Goal: Task Accomplishment & Management: Use online tool/utility

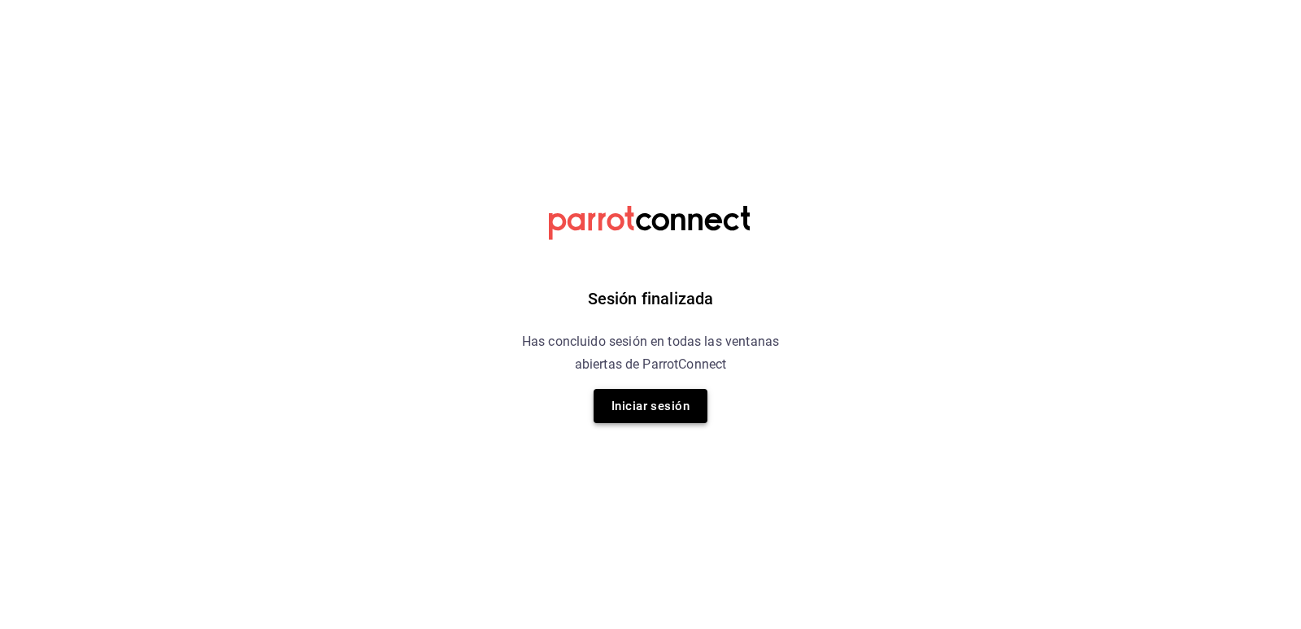
click at [629, 407] on button "Iniciar sesión" at bounding box center [651, 406] width 114 height 34
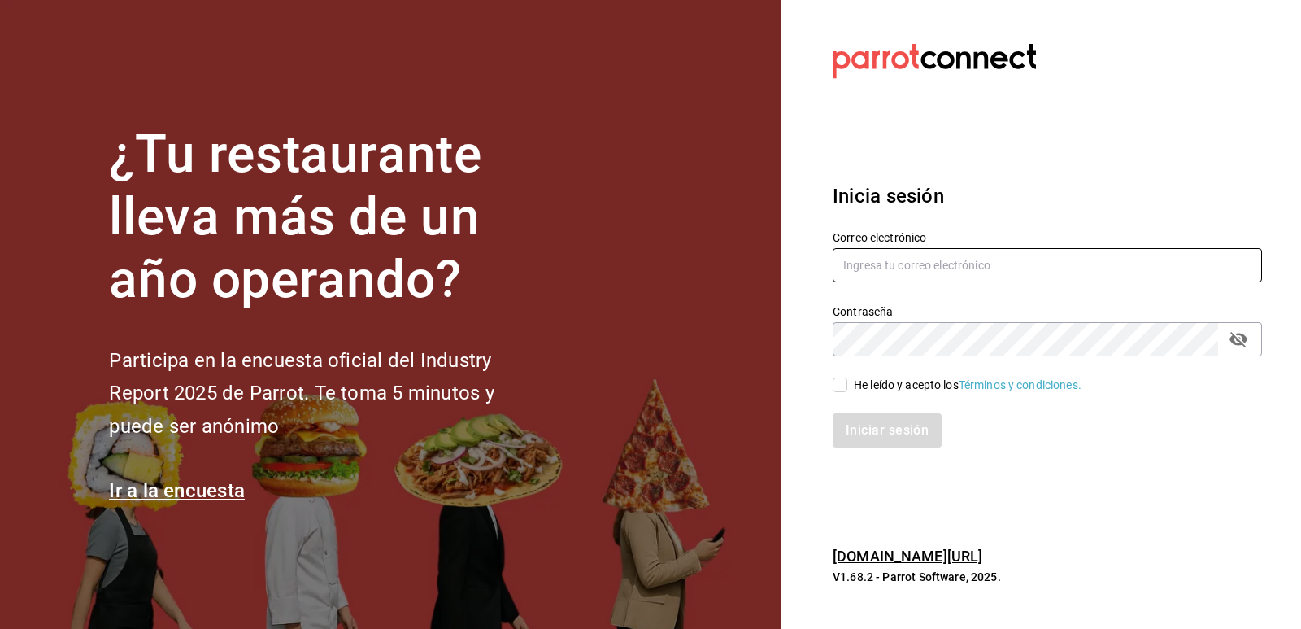
type input "[EMAIL_ADDRESS][DOMAIN_NAME]"
click at [838, 385] on input "He leído y acepto los Términos y condiciones." at bounding box center [840, 384] width 15 height 15
checkbox input "true"
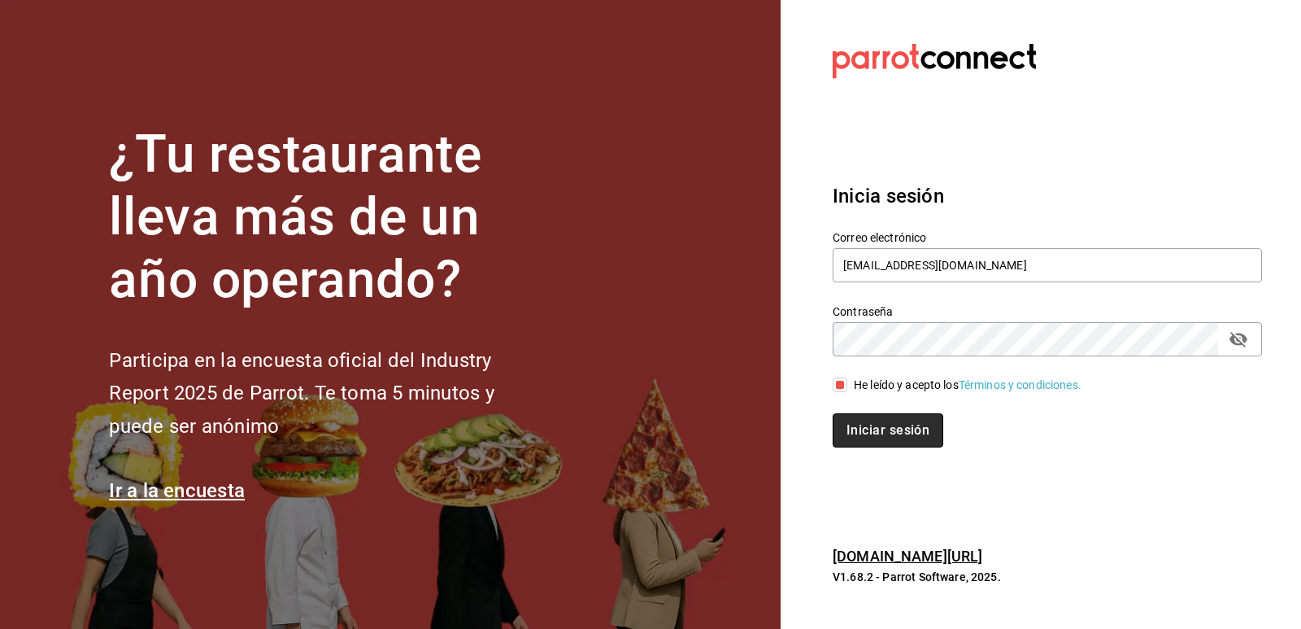
click at [869, 420] on button "Iniciar sesión" at bounding box center [888, 430] width 111 height 34
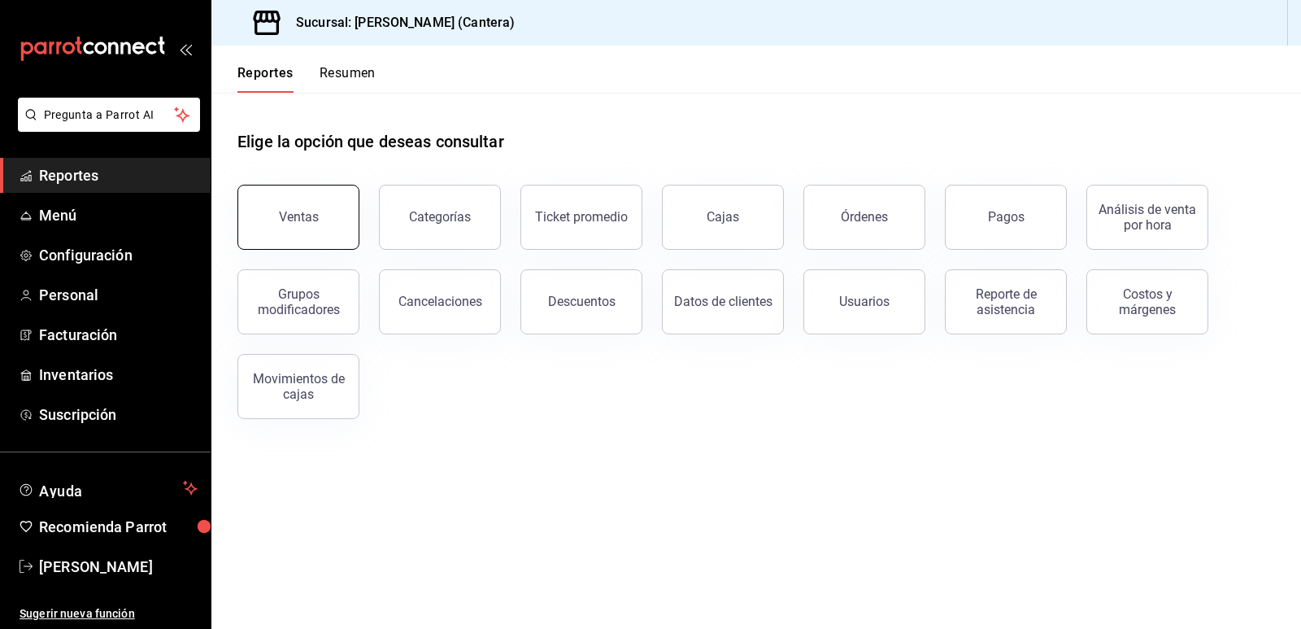
click at [325, 212] on button "Ventas" at bounding box center [299, 217] width 122 height 65
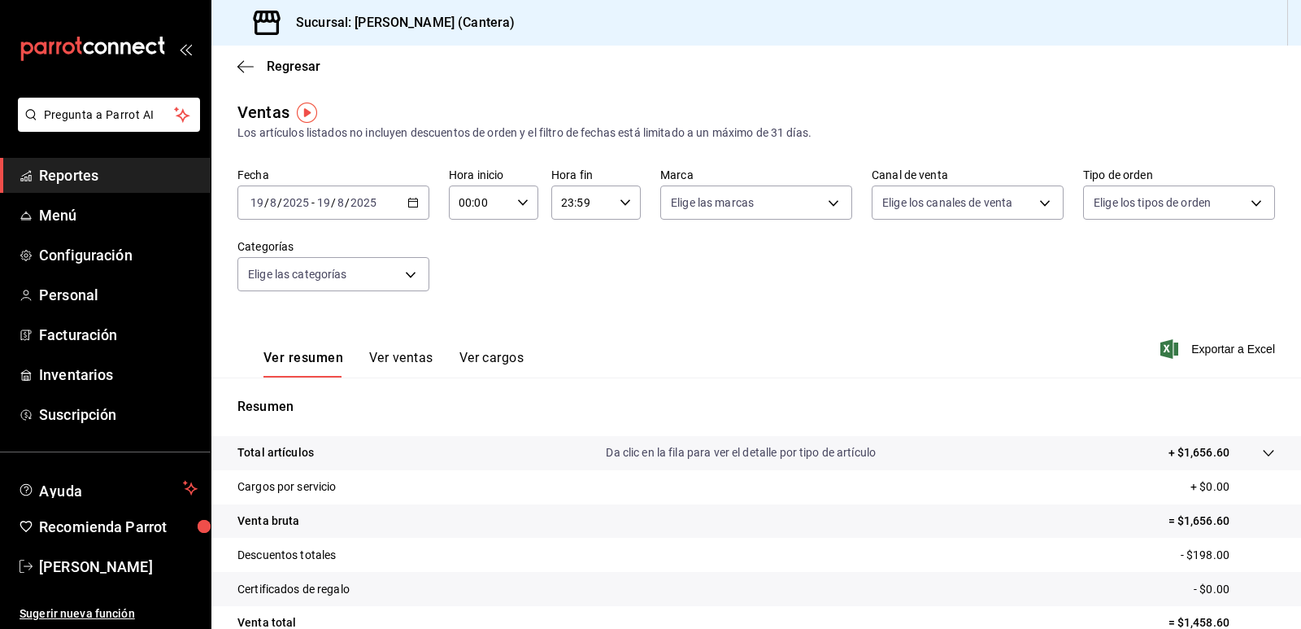
click at [411, 209] on div "[DATE] [DATE] - [DATE] [DATE]" at bounding box center [334, 202] width 192 height 34
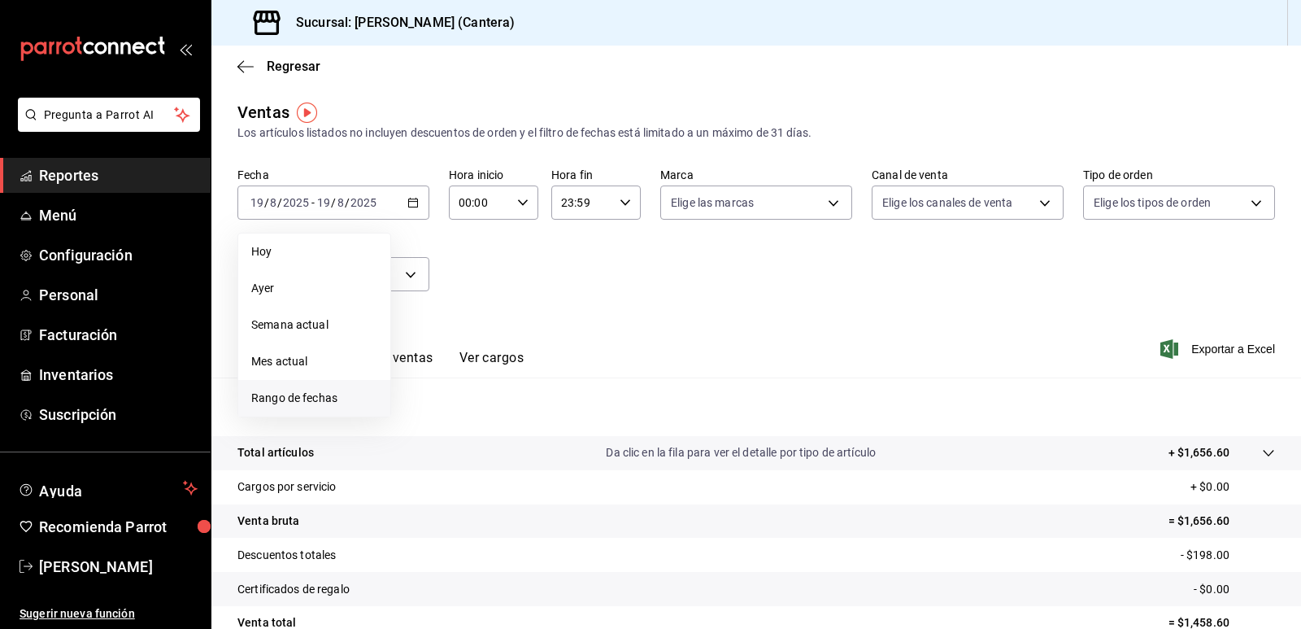
click at [312, 393] on span "Rango de fechas" at bounding box center [314, 398] width 126 height 17
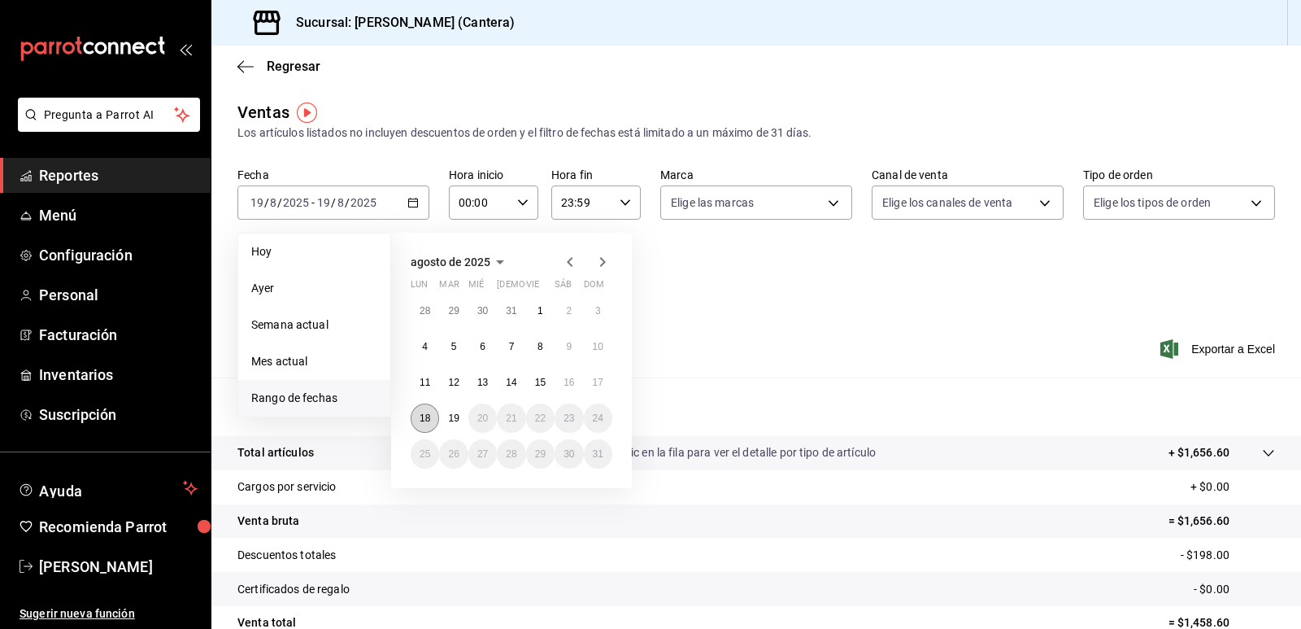
click at [433, 418] on button "18" at bounding box center [425, 417] width 28 height 29
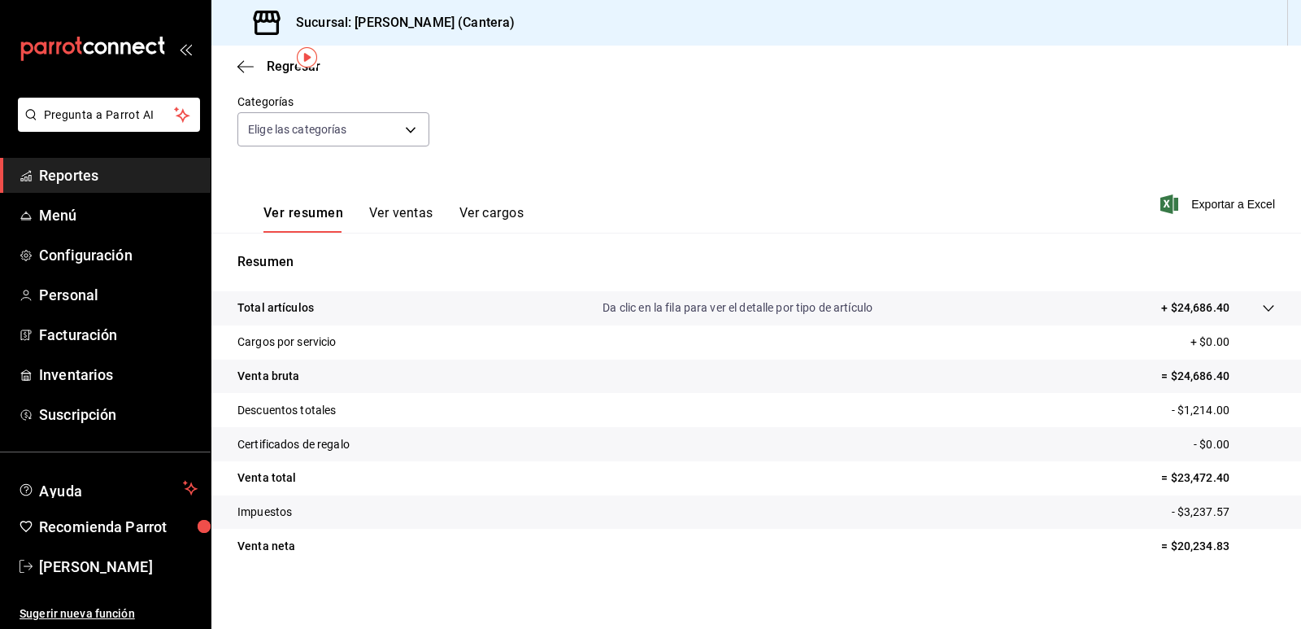
scroll to position [150, 0]
